Goal: Task Accomplishment & Management: Use online tool/utility

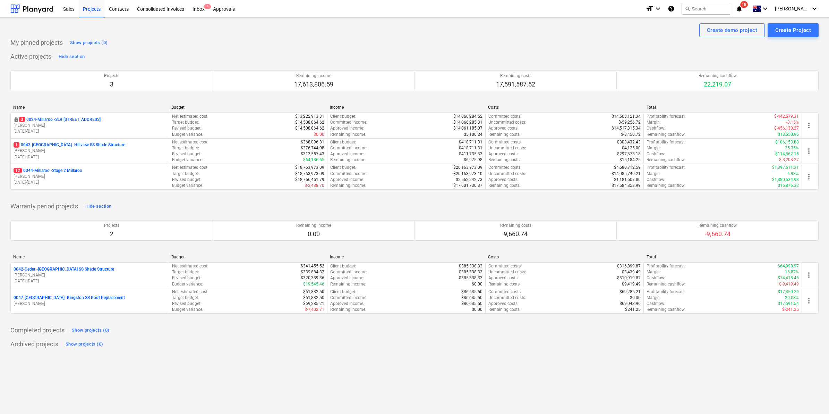
click at [62, 170] on p "12 0044-Millaroo - Stage 2 Millaroo" at bounding box center [48, 171] width 69 height 6
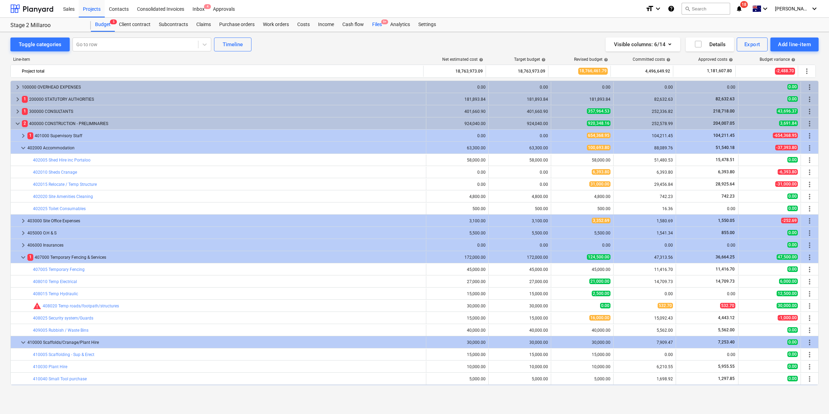
click at [379, 25] on div "Files 9+" at bounding box center [377, 25] width 18 height 14
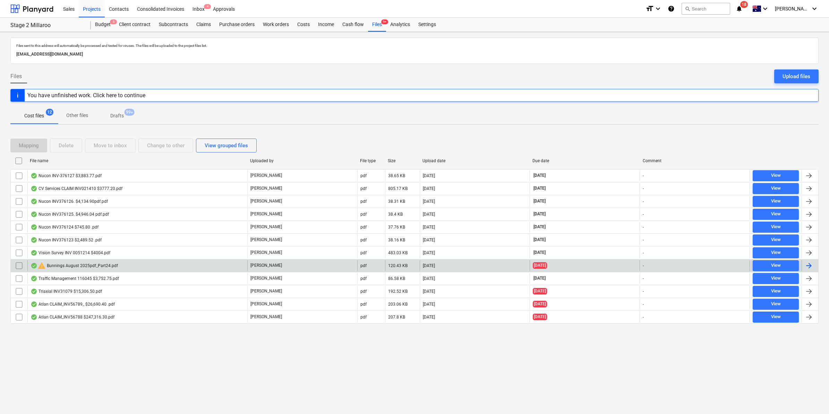
click at [89, 266] on div "warning Bunnings August 2025pdf_Part24.pdf" at bounding box center [74, 265] width 87 height 8
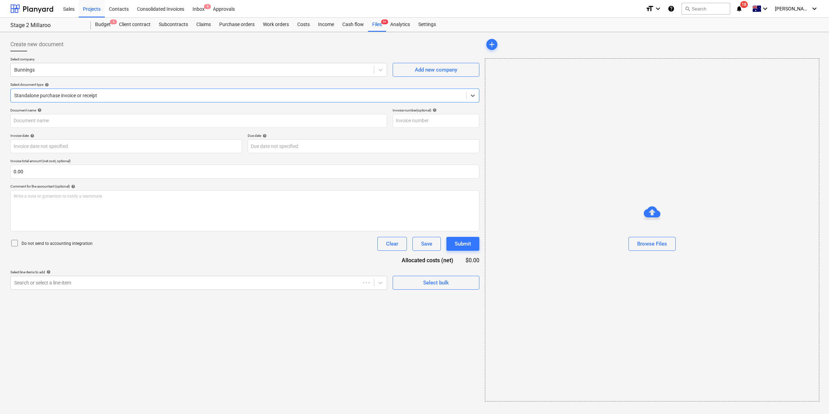
type input "8158/01451642"
type input "[DATE]"
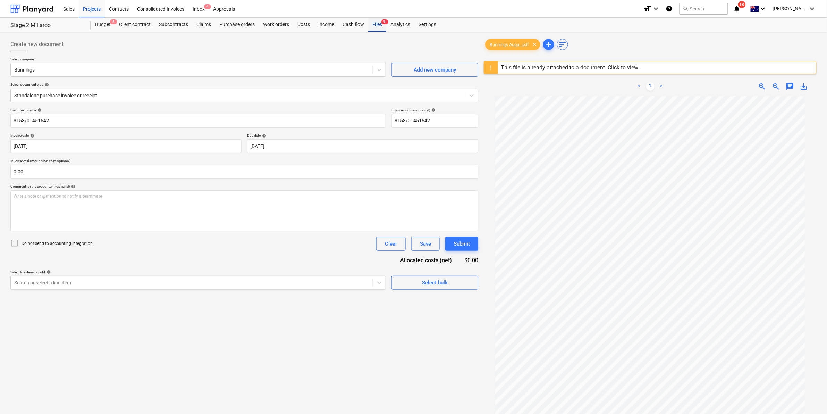
click at [377, 21] on div "Files 9+" at bounding box center [377, 25] width 18 height 14
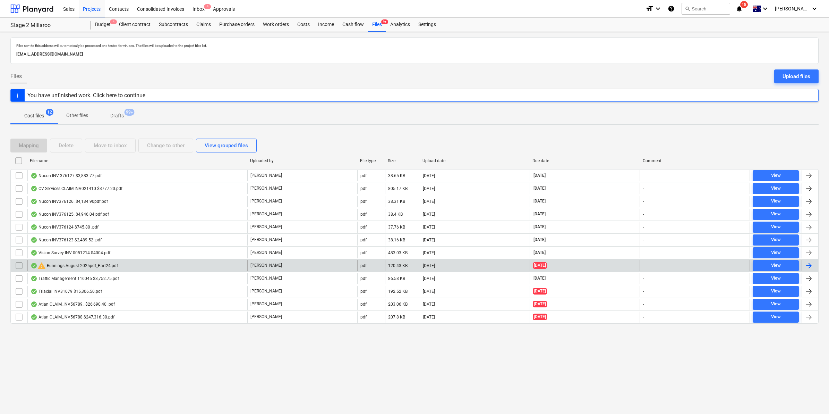
click at [93, 264] on div "warning Bunnings August 2025pdf_Part24.pdf" at bounding box center [74, 265] width 87 height 8
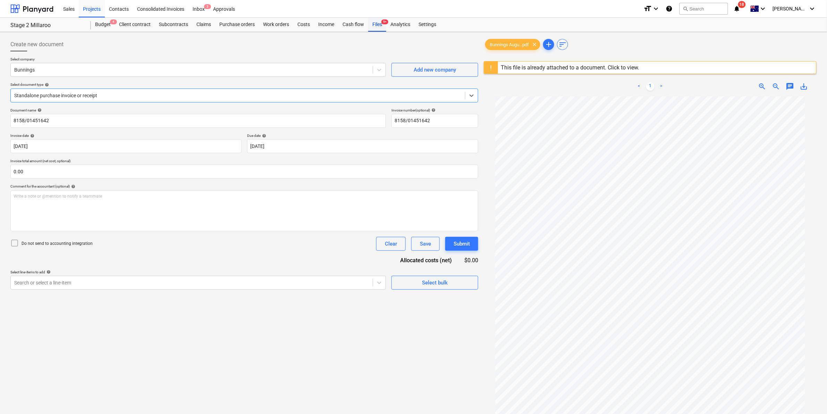
click at [377, 23] on div "Files 9+" at bounding box center [377, 25] width 18 height 14
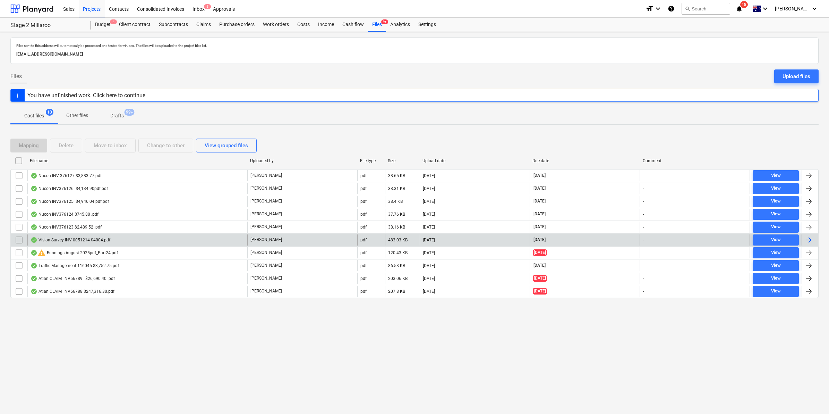
click at [77, 241] on div "Vision Survey INV 0051214 $4004.pdf" at bounding box center [71, 240] width 80 height 6
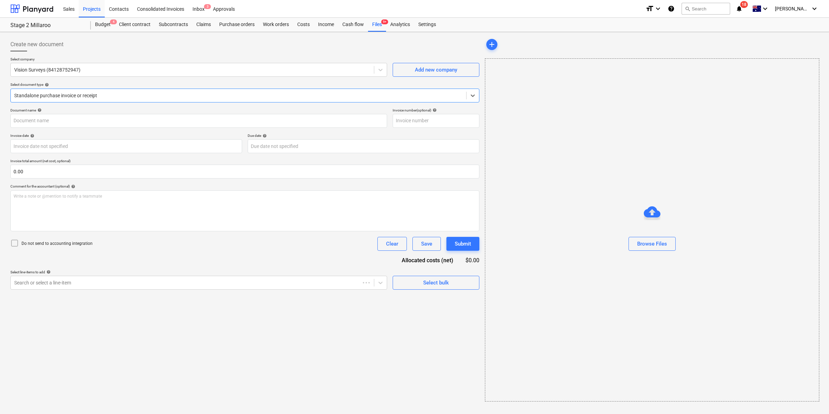
type input "0051214"
type input "[DATE]"
click at [470, 91] on div at bounding box center [471, 95] width 12 height 12
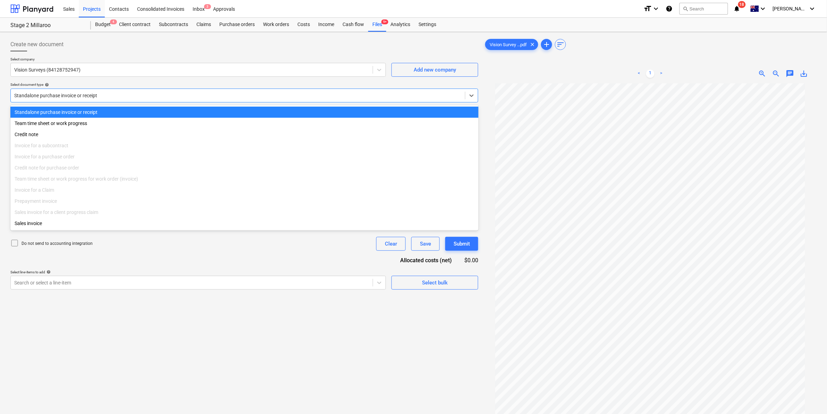
click at [411, 110] on div "Standalone purchase invoice or receipt" at bounding box center [244, 112] width 468 height 11
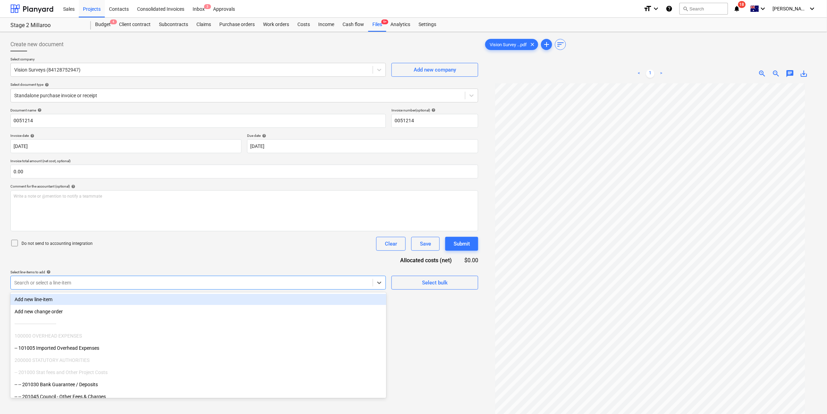
click at [134, 279] on div at bounding box center [191, 282] width 355 height 7
click at [155, 281] on div at bounding box center [191, 282] width 355 height 7
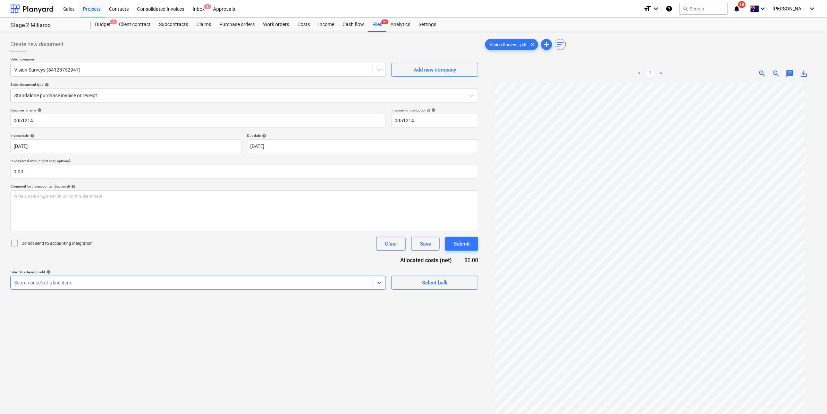
click at [165, 280] on div at bounding box center [191, 282] width 355 height 7
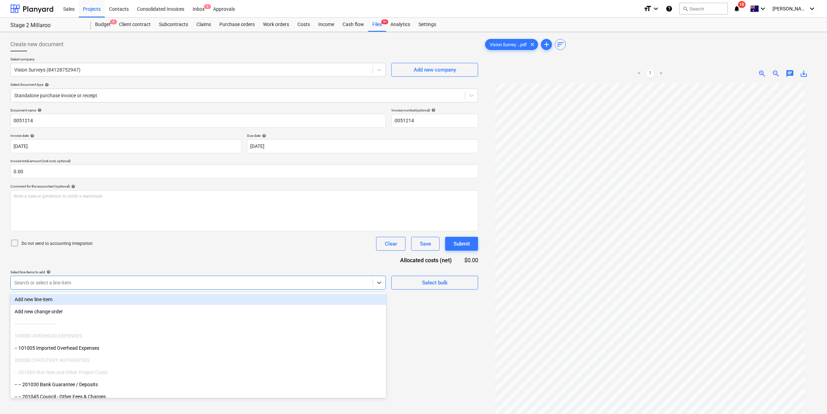
click at [170, 279] on div at bounding box center [191, 282] width 355 height 7
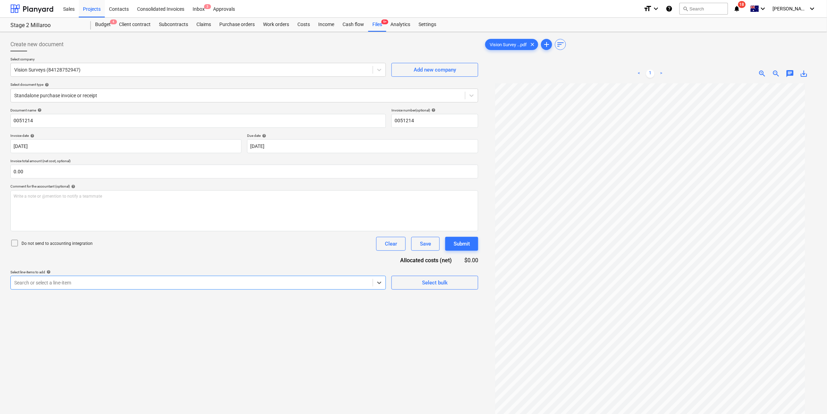
click at [170, 279] on div at bounding box center [191, 282] width 355 height 7
click at [170, 278] on div "Search or select a line-item" at bounding box center [192, 283] width 362 height 10
click at [354, 285] on div at bounding box center [191, 282] width 355 height 7
click at [352, 284] on div at bounding box center [191, 282] width 355 height 7
